Goal: Navigation & Orientation: Find specific page/section

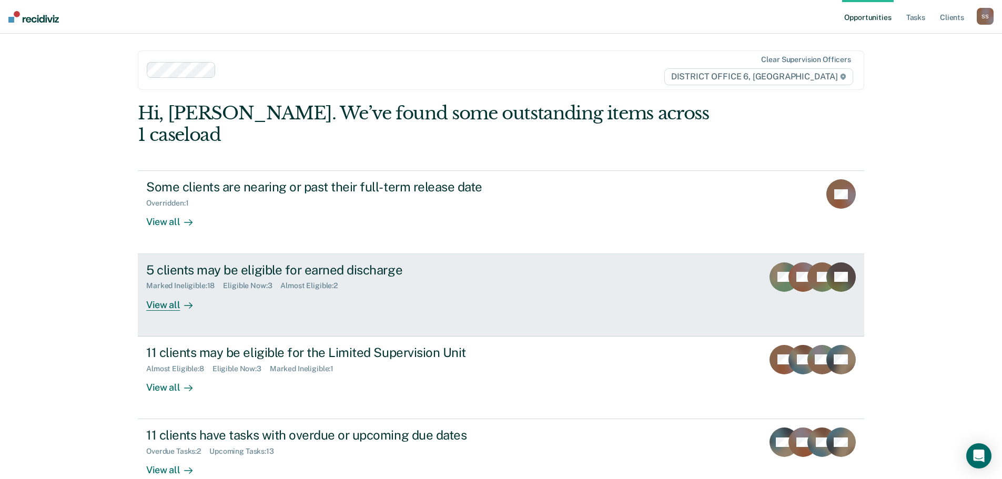
click at [155, 290] on div "View all" at bounding box center [175, 300] width 59 height 21
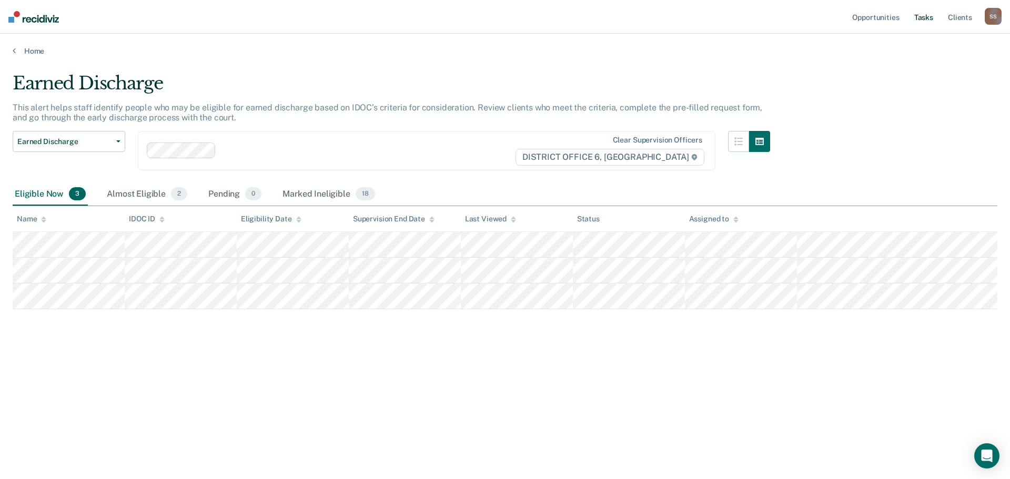
click at [927, 12] on link "Tasks" at bounding box center [923, 17] width 23 height 34
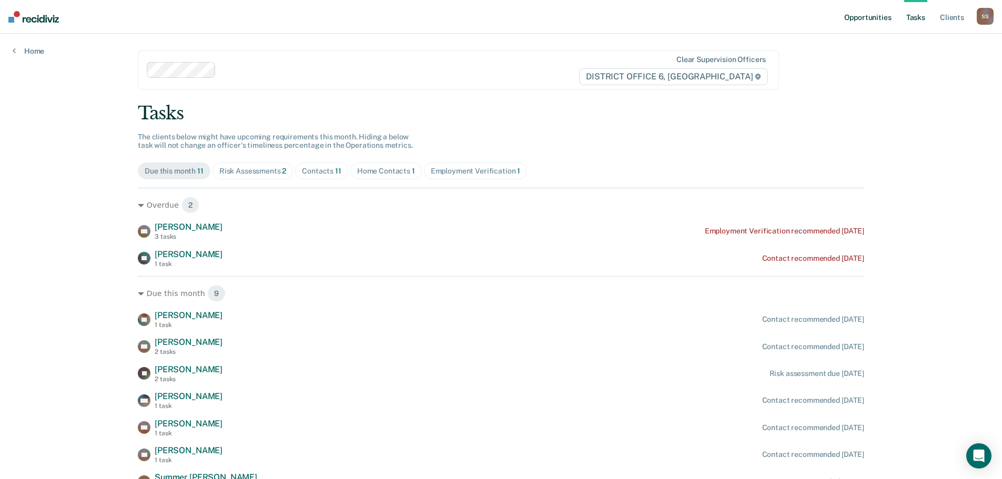
click at [868, 15] on link "Opportunities" at bounding box center [867, 17] width 51 height 34
